Goal: Find specific page/section: Find specific page/section

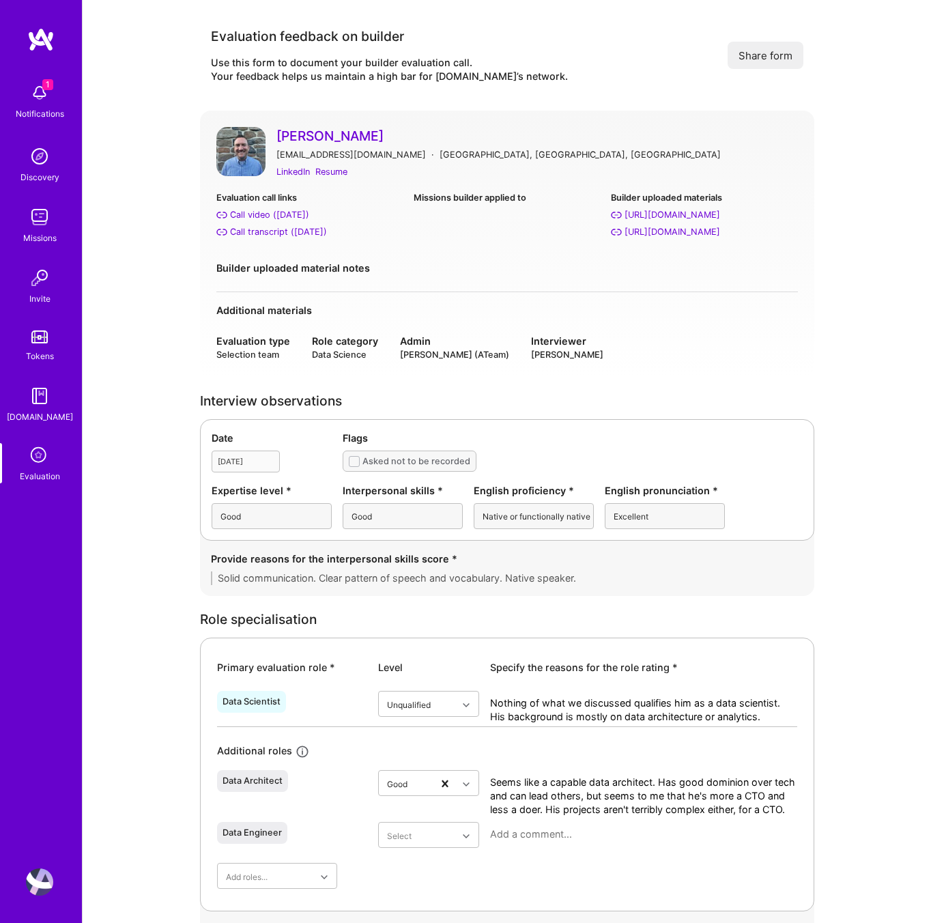
click at [25, 452] on link "Evaluation" at bounding box center [39, 463] width 85 height 40
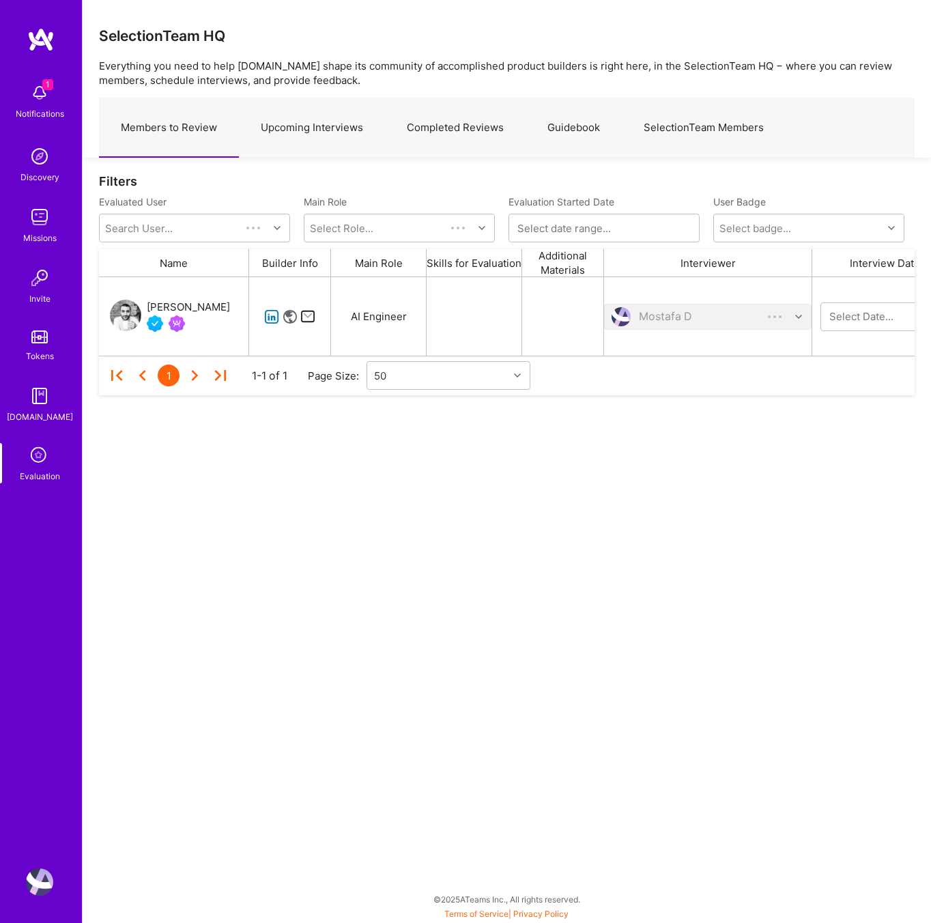
scroll to position [78, 815]
click at [328, 132] on link "Upcoming Interviews" at bounding box center [312, 127] width 146 height 59
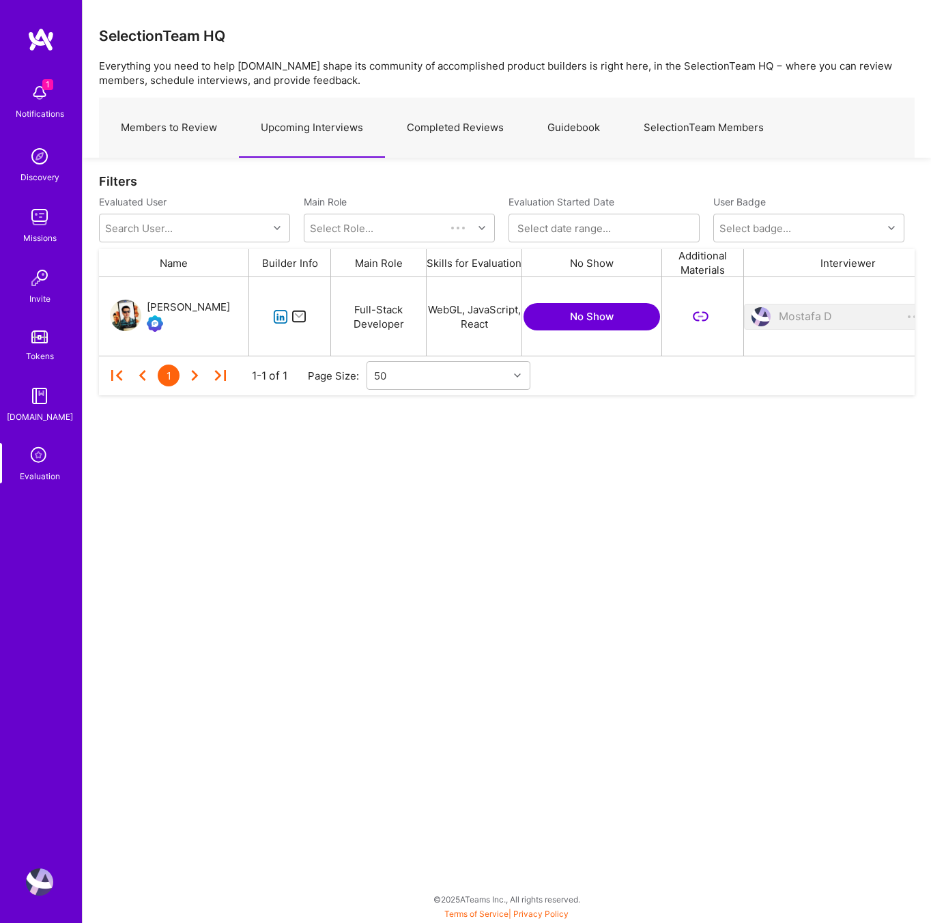
scroll to position [78, 815]
click at [41, 158] on img at bounding box center [39, 156] width 27 height 27
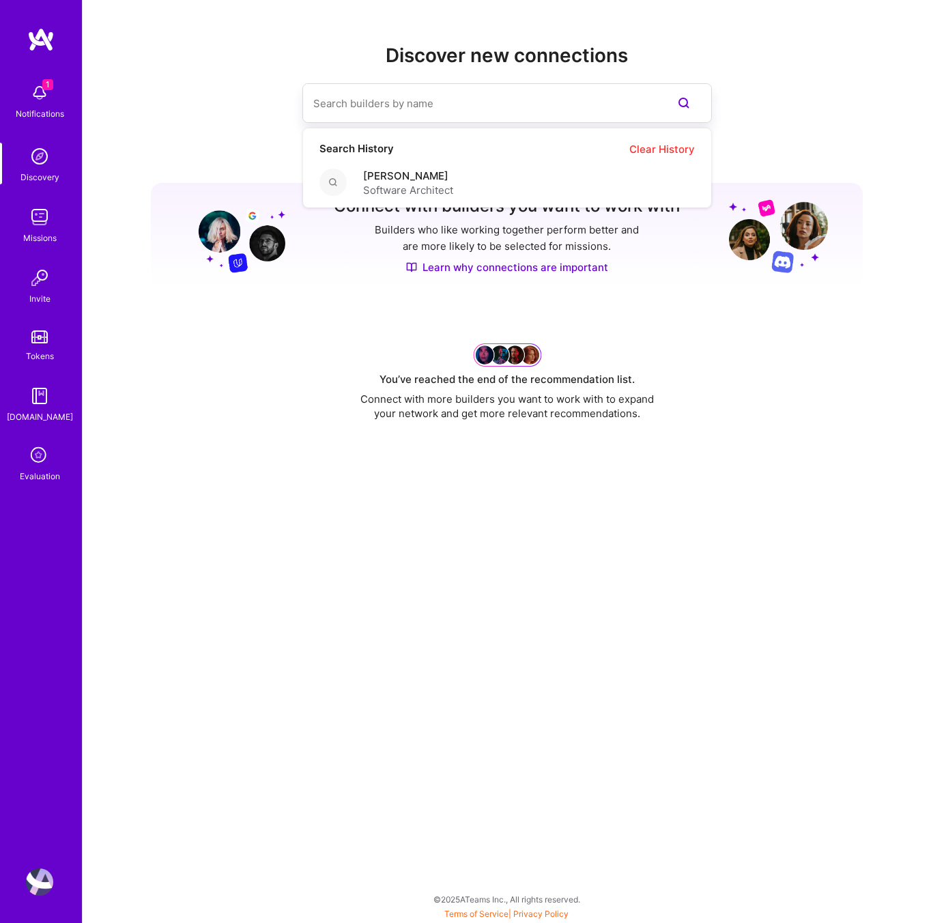
click at [429, 120] on input at bounding box center [479, 103] width 333 height 35
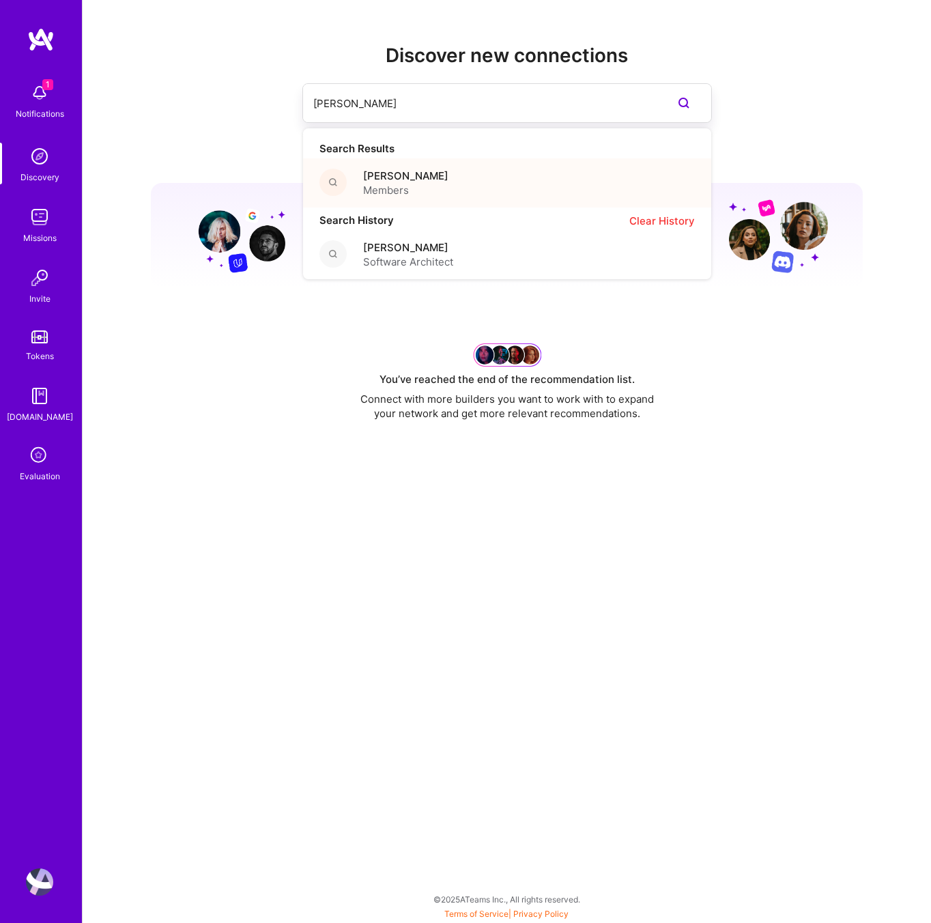
type input "[PERSON_NAME]"
click at [433, 179] on span "[PERSON_NAME]" at bounding box center [405, 176] width 85 height 14
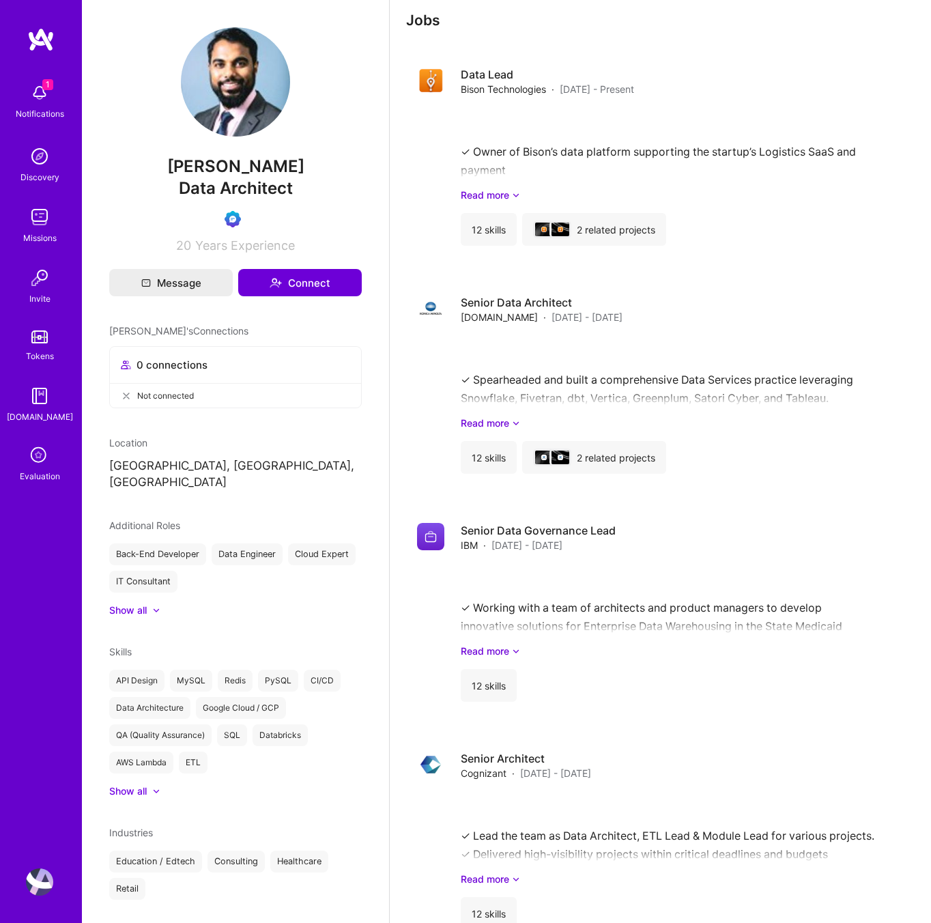
scroll to position [820, 0]
drag, startPoint x: 273, startPoint y: 186, endPoint x: 313, endPoint y: 173, distance: 41.7
click at [274, 184] on span "Data Architect" at bounding box center [236, 188] width 114 height 20
drag, startPoint x: 231, startPoint y: 165, endPoint x: 161, endPoint y: 170, distance: 69.8
click at [161, 170] on span "[PERSON_NAME]" at bounding box center [235, 166] width 252 height 20
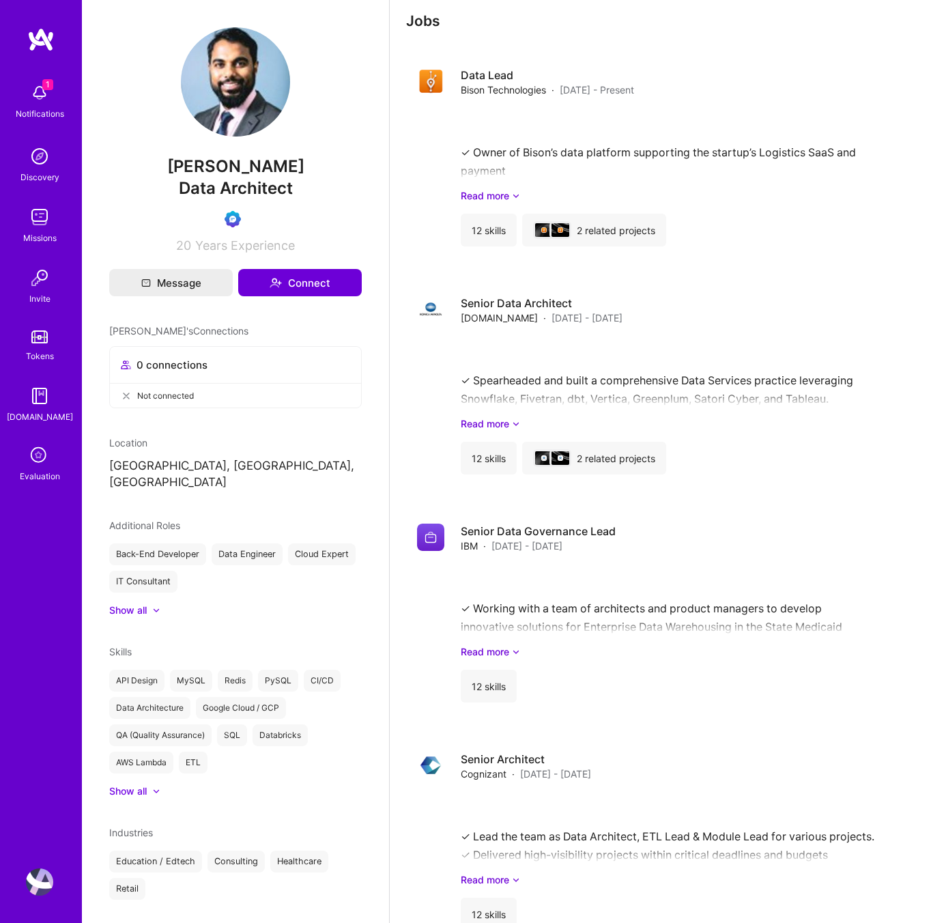
copy span "[PERSON_NAME]"
